Goal: Go to known website: Go to known website

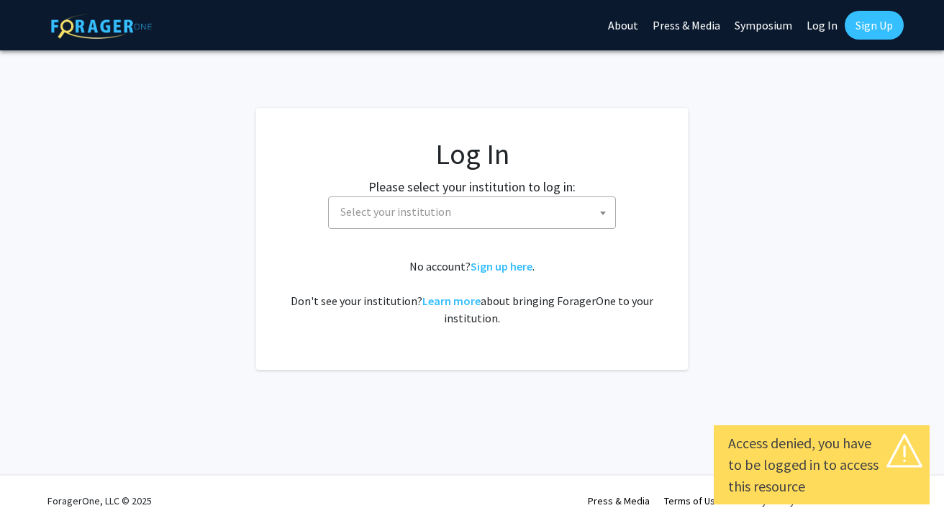
select select
click at [498, 208] on span "Select your institution" at bounding box center [474, 211] width 281 height 29
type input "cornell"
click at [757, 162] on fg-login "Log In Please select your institution to log in: Baylor University Brandeis Uni…" at bounding box center [472, 239] width 944 height 262
